Goal: Task Accomplishment & Management: Manage account settings

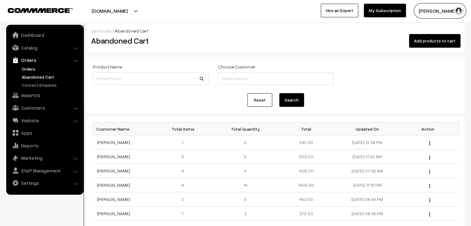
click at [31, 70] on link "Orders" at bounding box center [50, 69] width 61 height 6
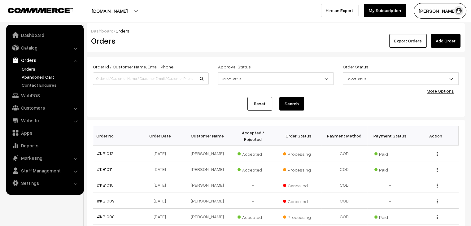
click at [43, 75] on link "Abandoned Cart" at bounding box center [50, 77] width 61 height 6
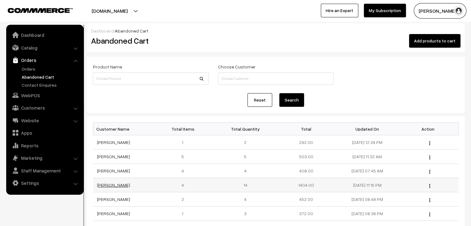
click at [106, 183] on link "KIRAN K" at bounding box center [113, 184] width 33 height 5
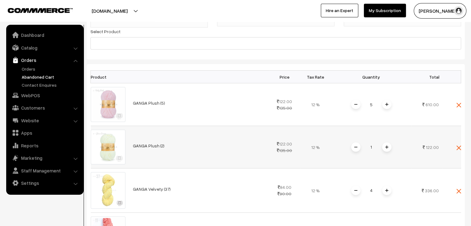
scroll to position [99, 0]
click at [37, 66] on link "Orders" at bounding box center [50, 69] width 61 height 6
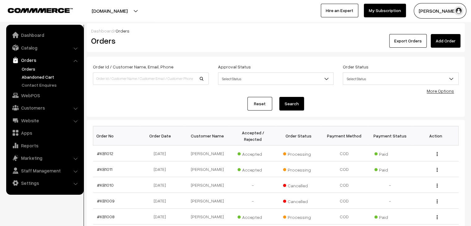
click at [32, 78] on link "Abandoned Cart" at bounding box center [50, 77] width 61 height 6
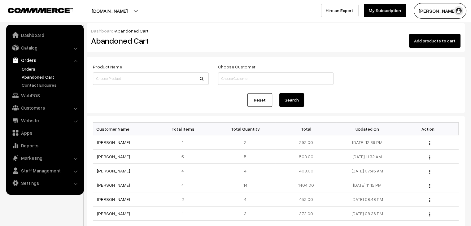
click at [26, 71] on link "Orders" at bounding box center [50, 69] width 61 height 6
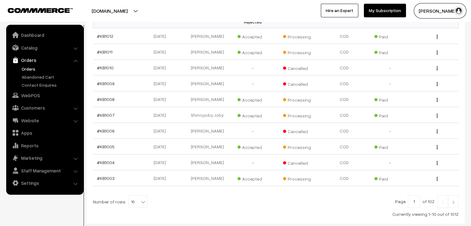
scroll to position [124, 0]
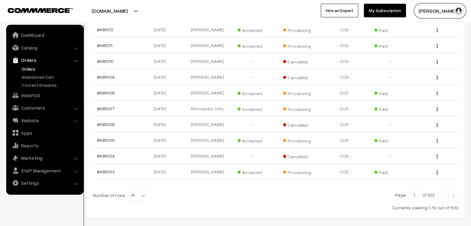
click at [53, 80] on ul "Orders" at bounding box center [45, 77] width 74 height 23
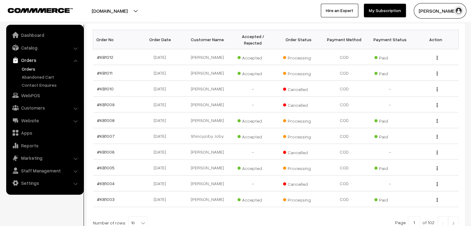
scroll to position [0, 0]
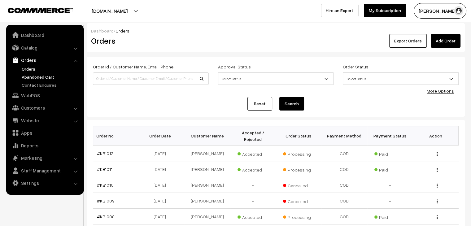
click at [27, 77] on link "Abandoned Cart" at bounding box center [50, 77] width 61 height 6
